Goal: Task Accomplishment & Management: Manage account settings

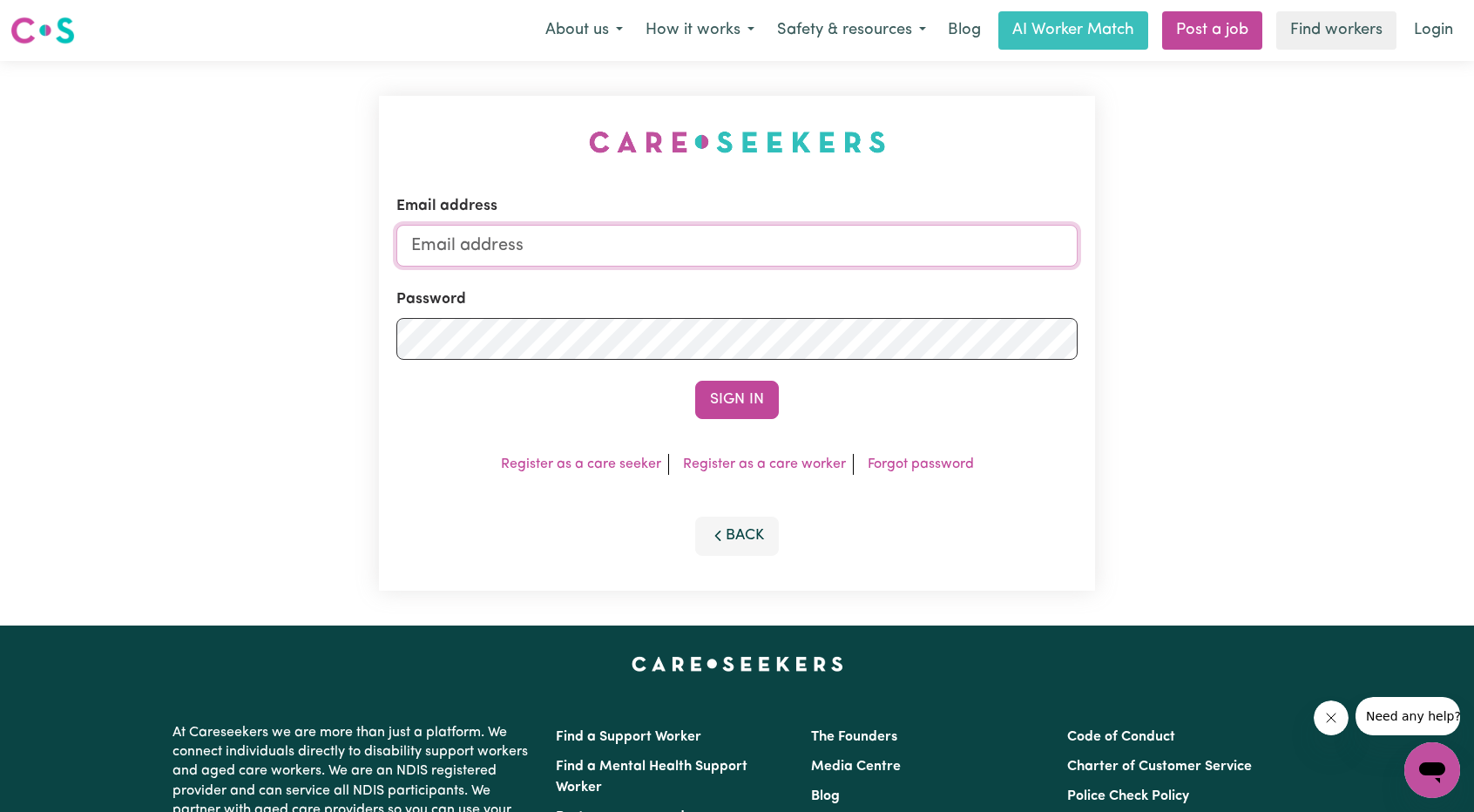
click at [855, 258] on input "Email address" at bounding box center [737, 246] width 681 height 41
drag, startPoint x: 501, startPoint y: 250, endPoint x: 1094, endPoint y: 298, distance: 594.9
click at [1073, 295] on form "Email address [EMAIL_ADDRESS][PERSON_NAME][DOMAIN_NAME] Password Sign In" at bounding box center [737, 307] width 681 height 224
type input "[EMAIL_ADDRESS][DOMAIN_NAME]"
click at [765, 394] on button "Sign In" at bounding box center [736, 400] width 84 height 38
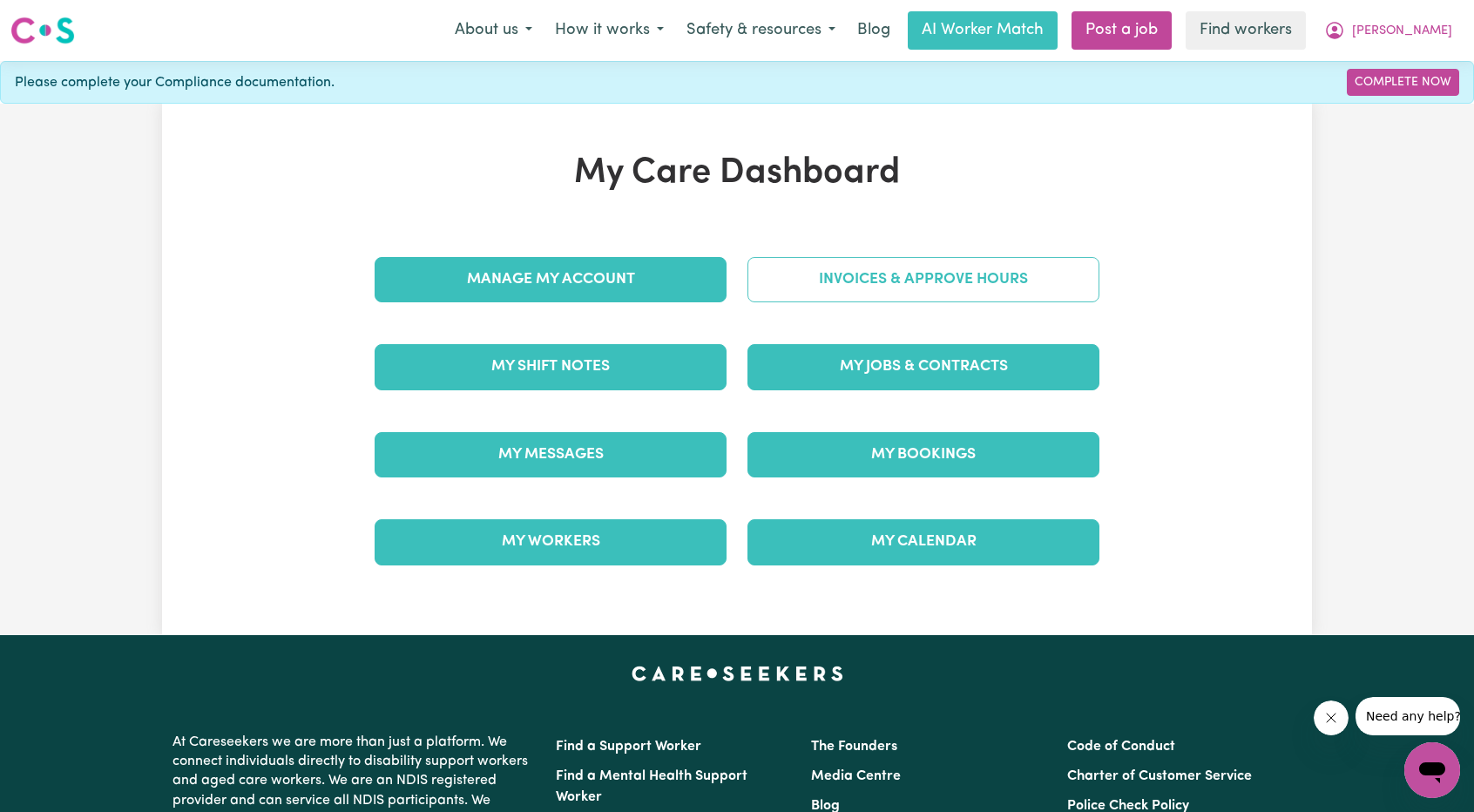
click at [950, 286] on link "Invoices & Approve Hours" at bounding box center [922, 279] width 352 height 45
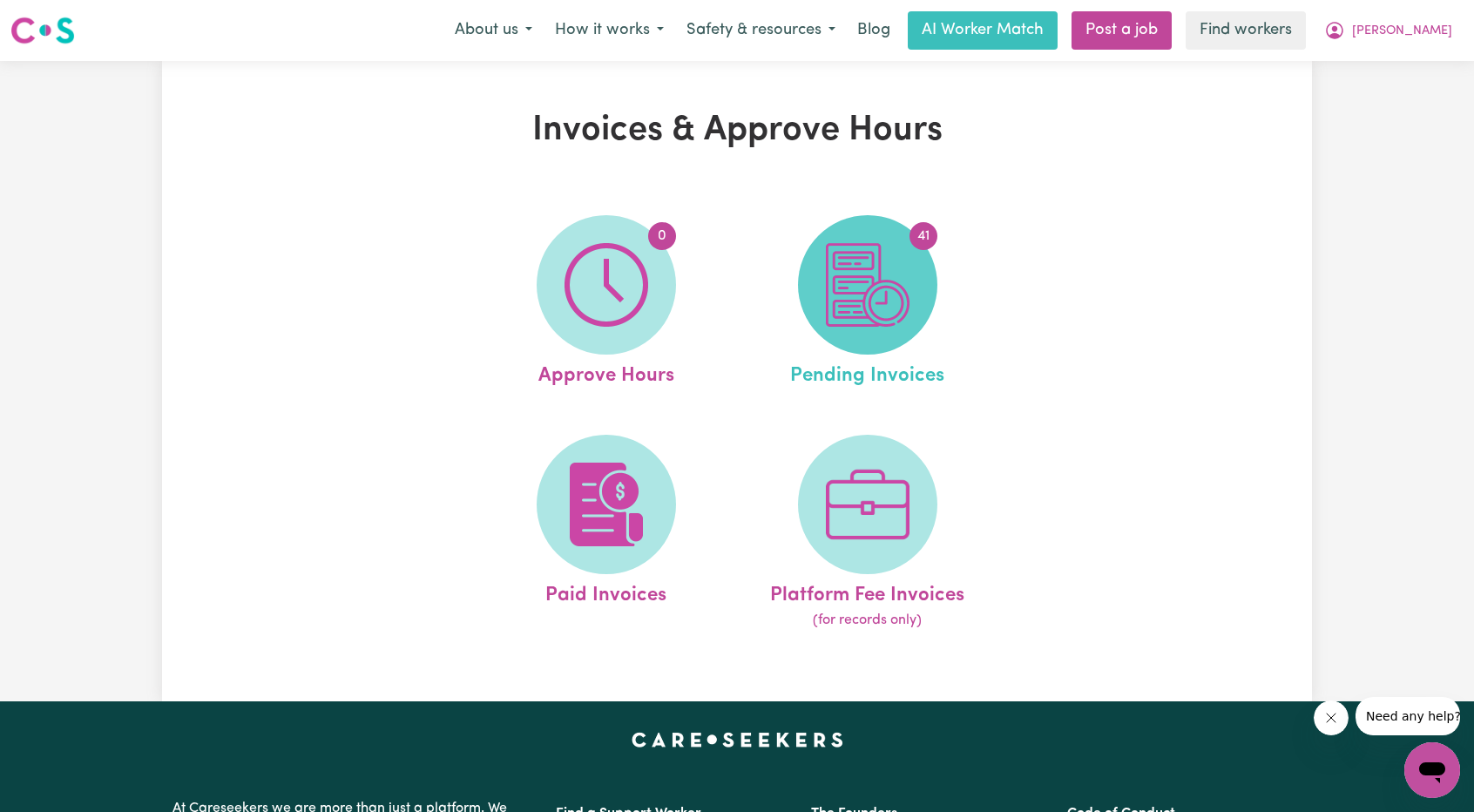
click at [838, 302] on img at bounding box center [867, 284] width 84 height 84
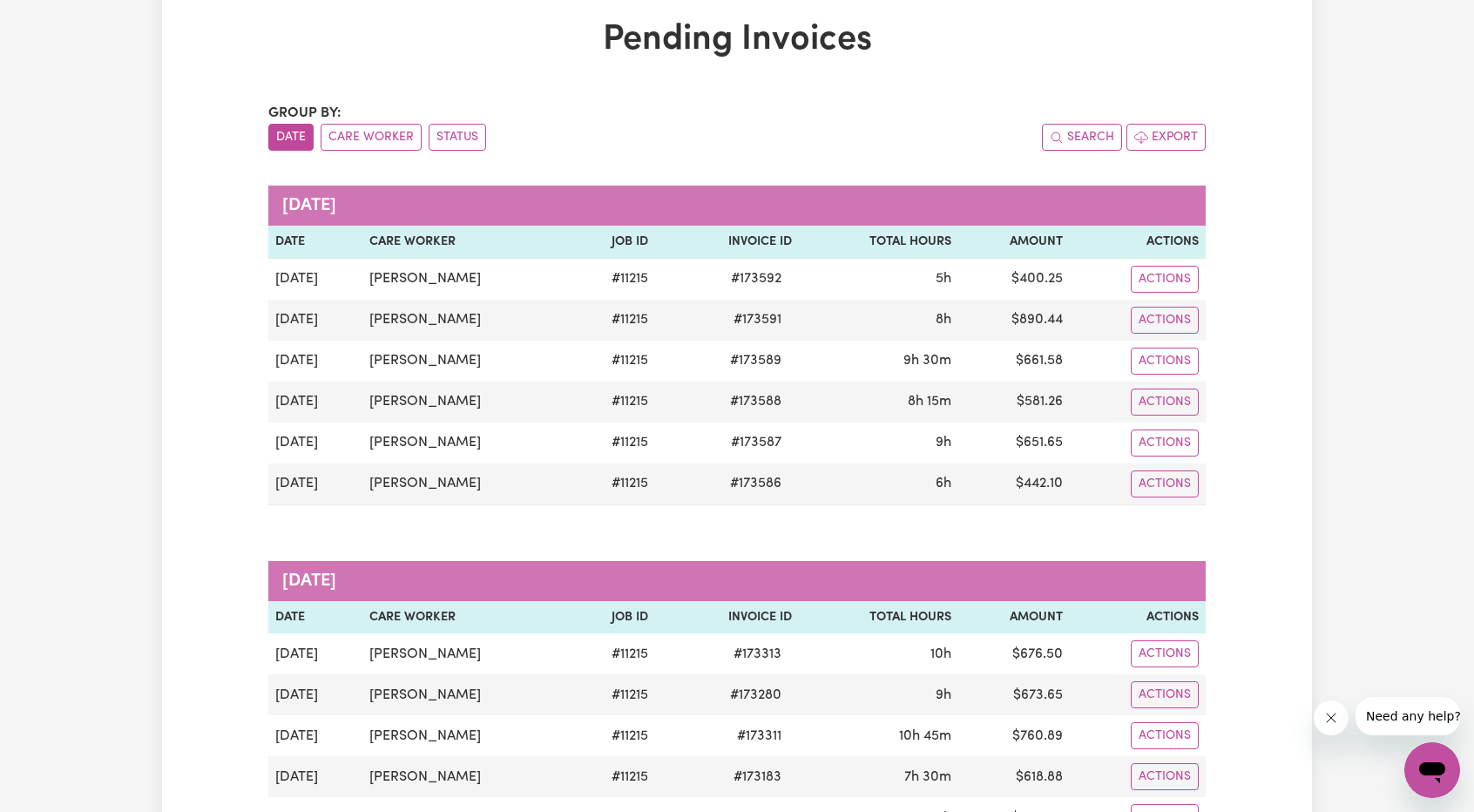
scroll to position [87, 0]
